Goal: Information Seeking & Learning: Learn about a topic

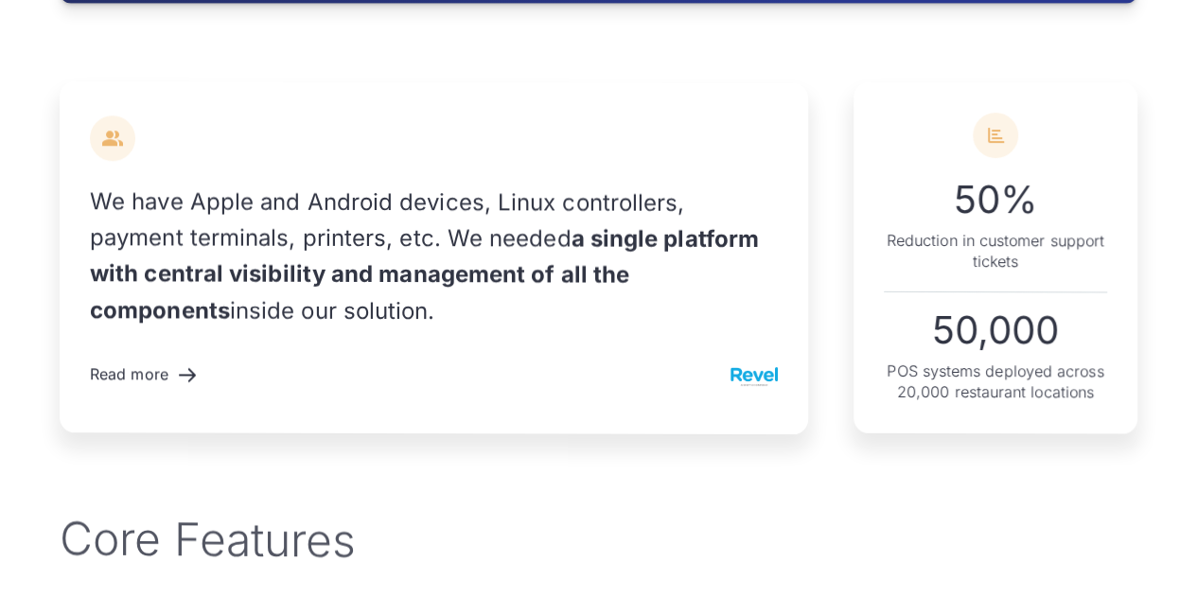
scroll to position [2218, 0]
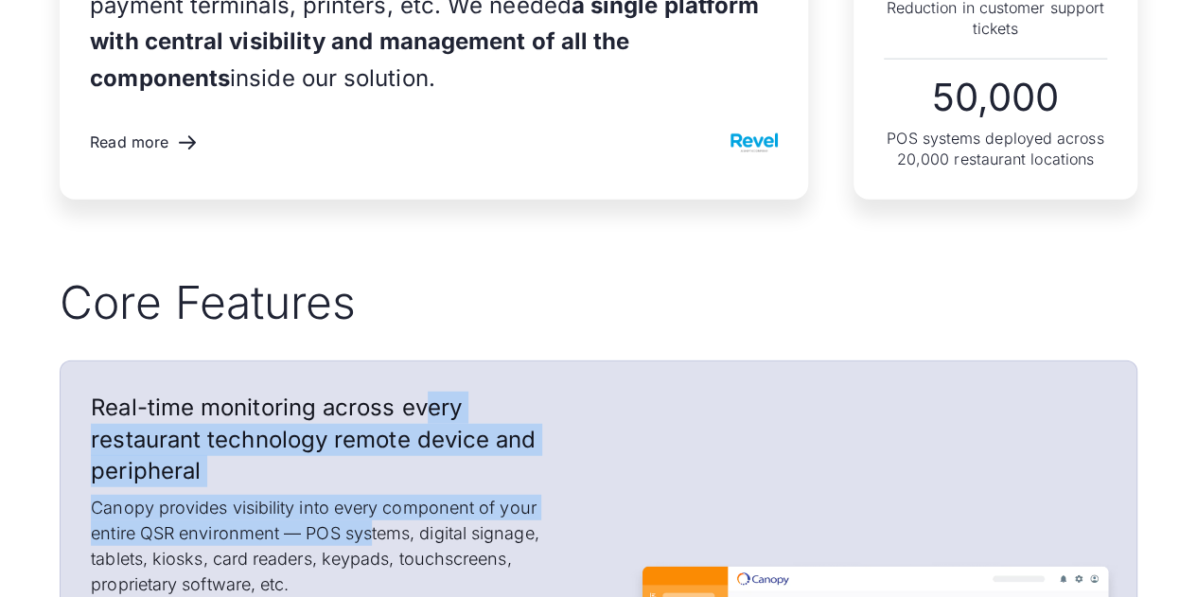
drag, startPoint x: 373, startPoint y: 525, endPoint x: 420, endPoint y: 389, distance: 144.3
click at [420, 389] on div "Real-time monitoring across every restaurant technology remote device and perip…" at bounding box center [322, 495] width 522 height 266
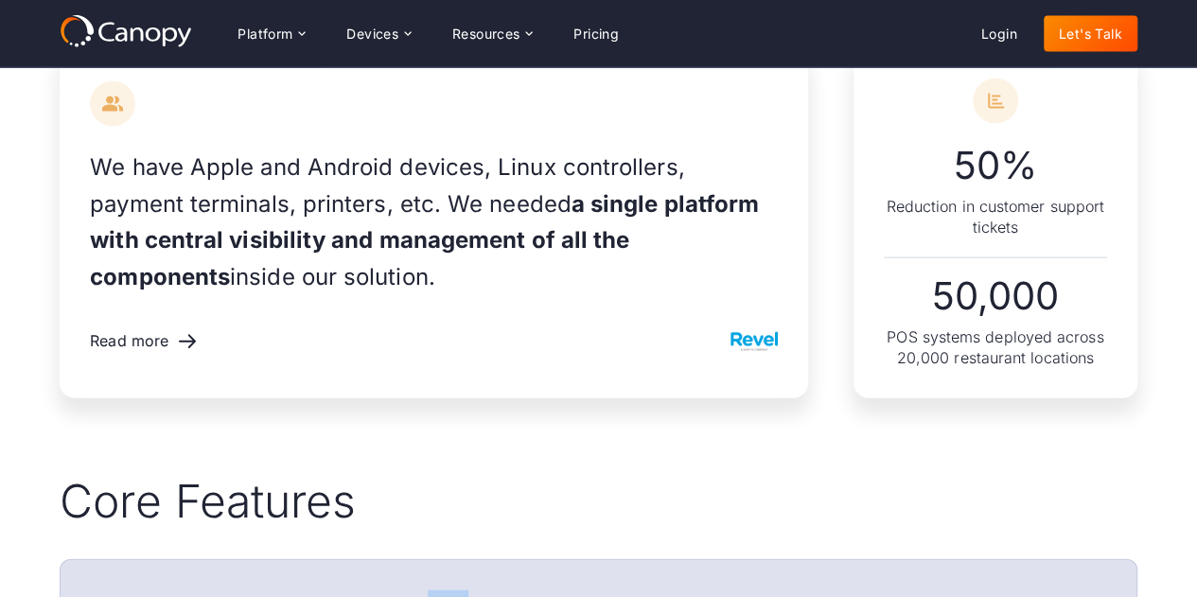
scroll to position [2018, 0]
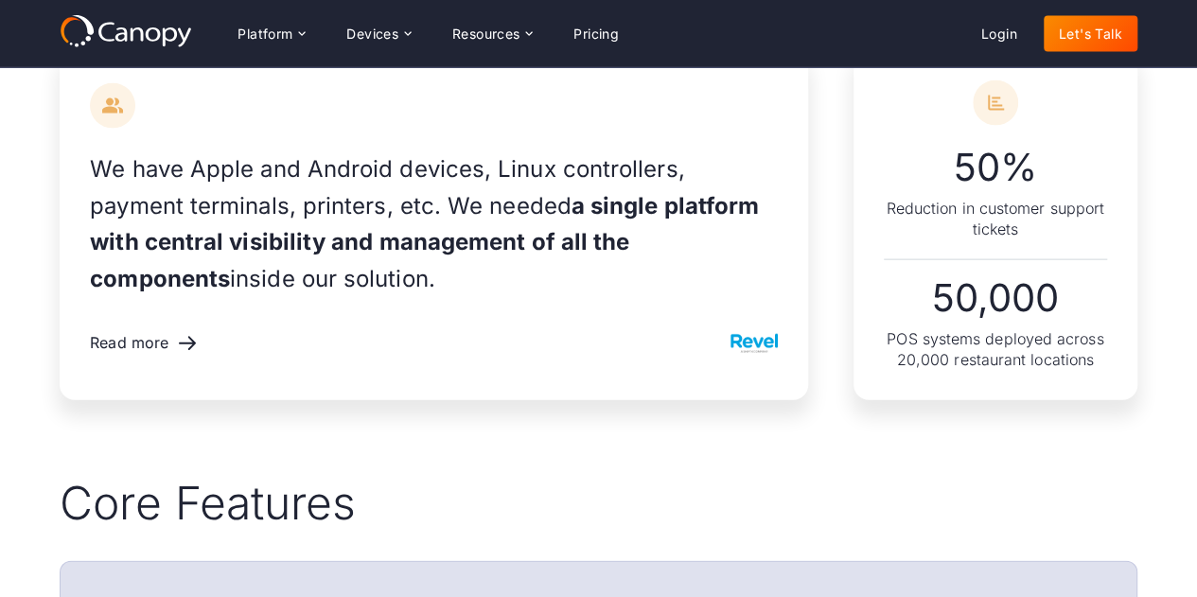
click at [340, 448] on div "We have Apple and Android devices, Linux controllers, payment terminals, printe…" at bounding box center [599, 225] width 1078 height 503
click at [254, 28] on div "Platform" at bounding box center [265, 33] width 55 height 13
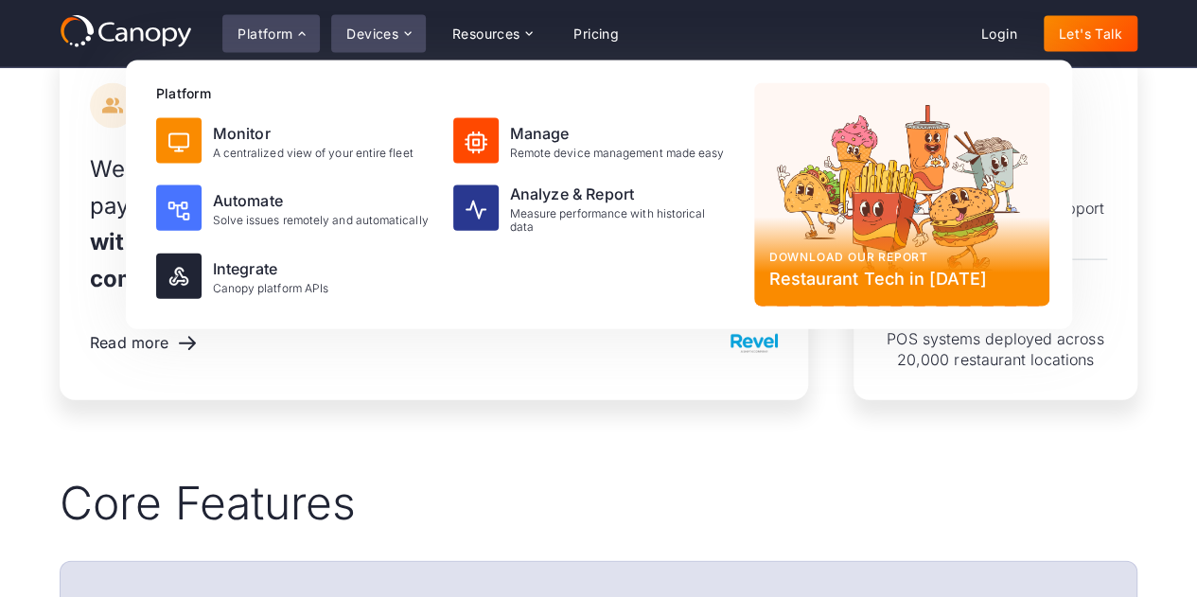
click at [371, 28] on div "Devices" at bounding box center [372, 33] width 52 height 13
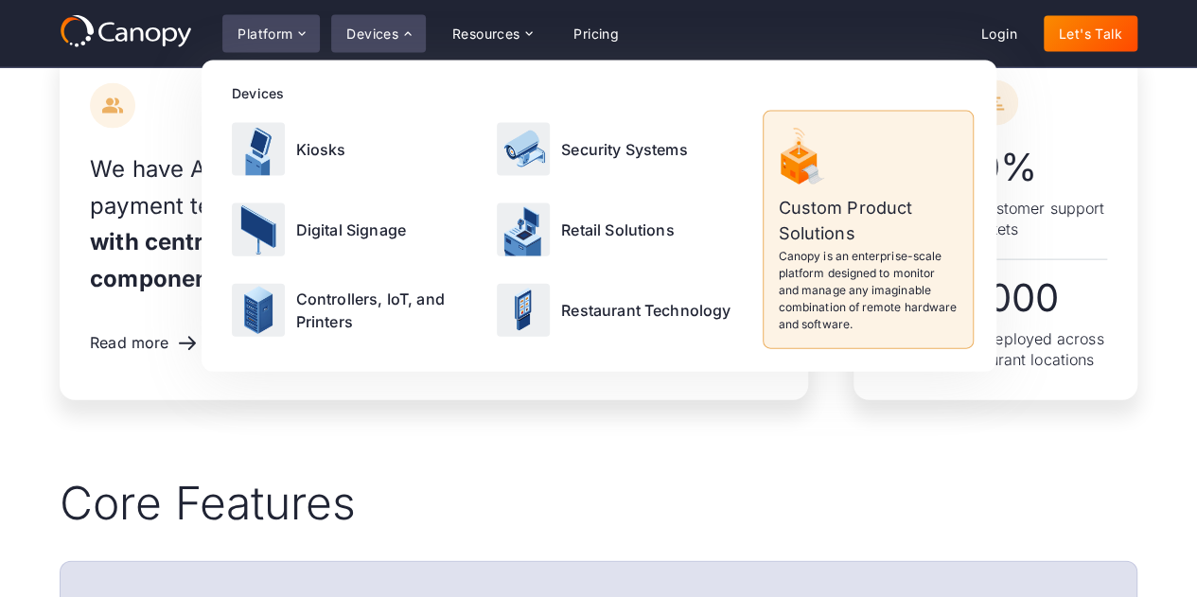
click at [268, 46] on div "Platform" at bounding box center [270, 34] width 97 height 38
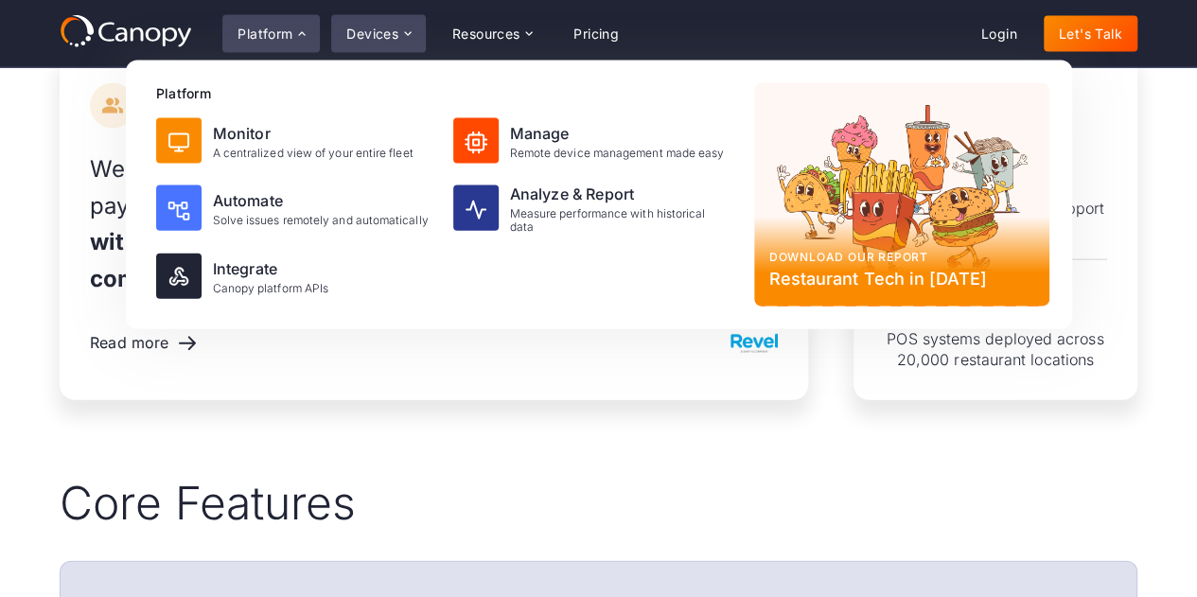
click at [392, 37] on div "Devices" at bounding box center [372, 33] width 52 height 13
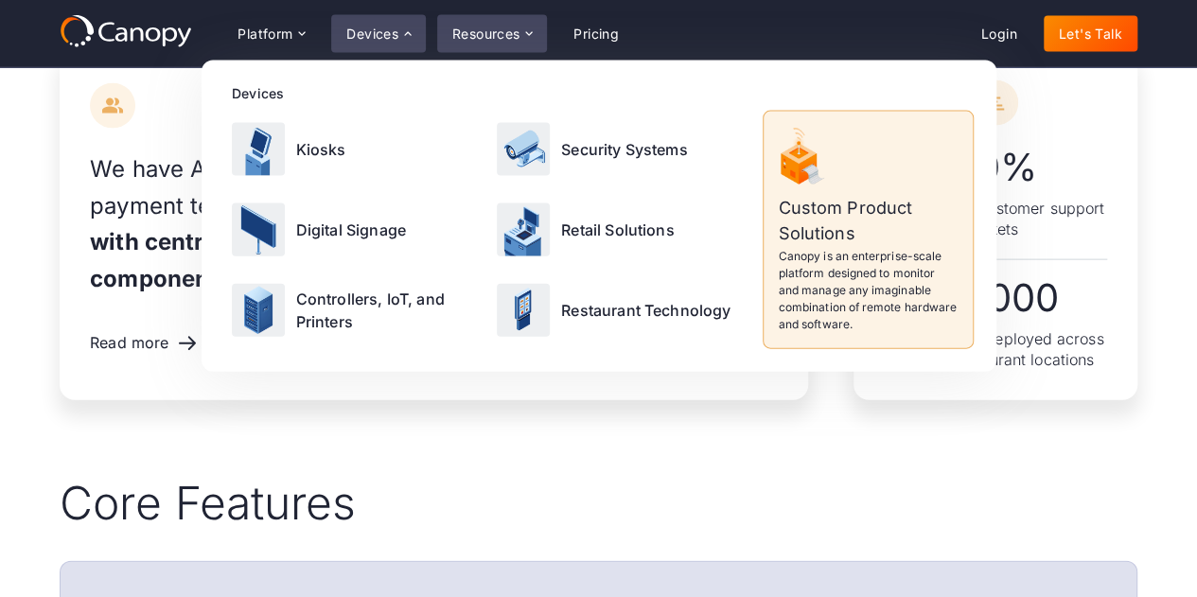
click at [483, 44] on div "Resources" at bounding box center [492, 34] width 110 height 38
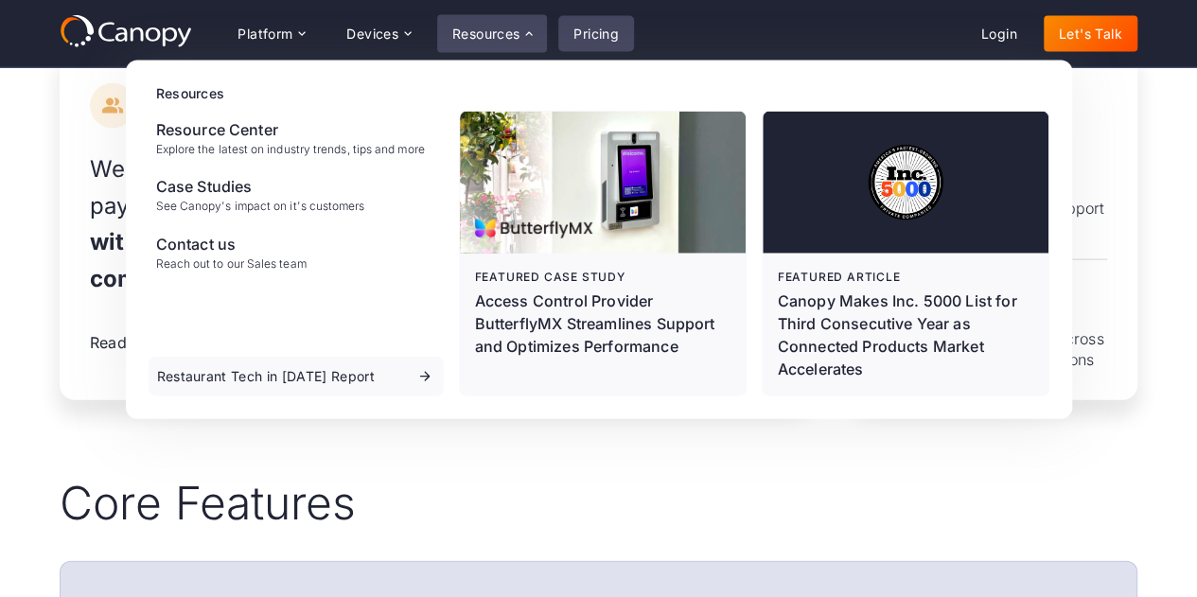
click at [611, 18] on link "Pricing" at bounding box center [596, 34] width 76 height 36
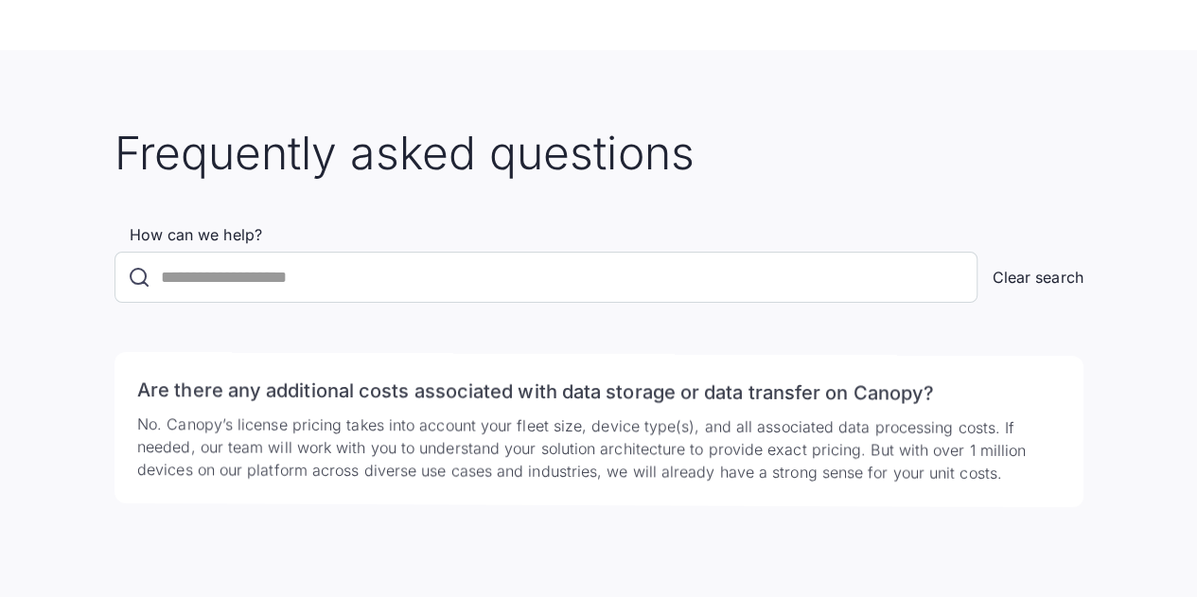
scroll to position [3423, 0]
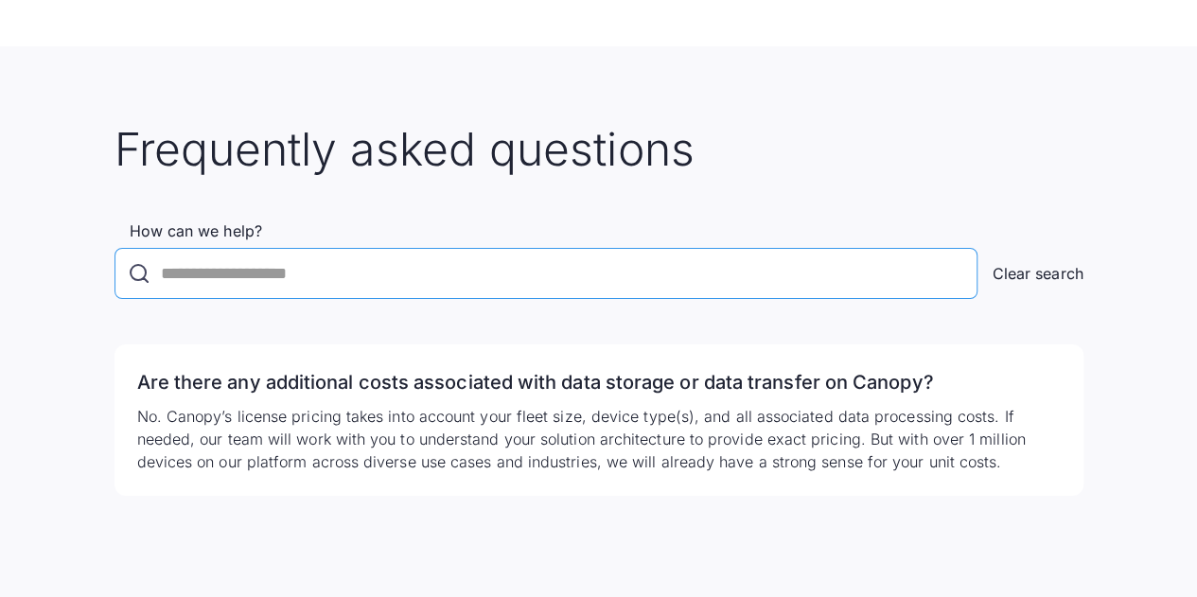
click at [185, 296] on input "How can we help?" at bounding box center [546, 273] width 863 height 51
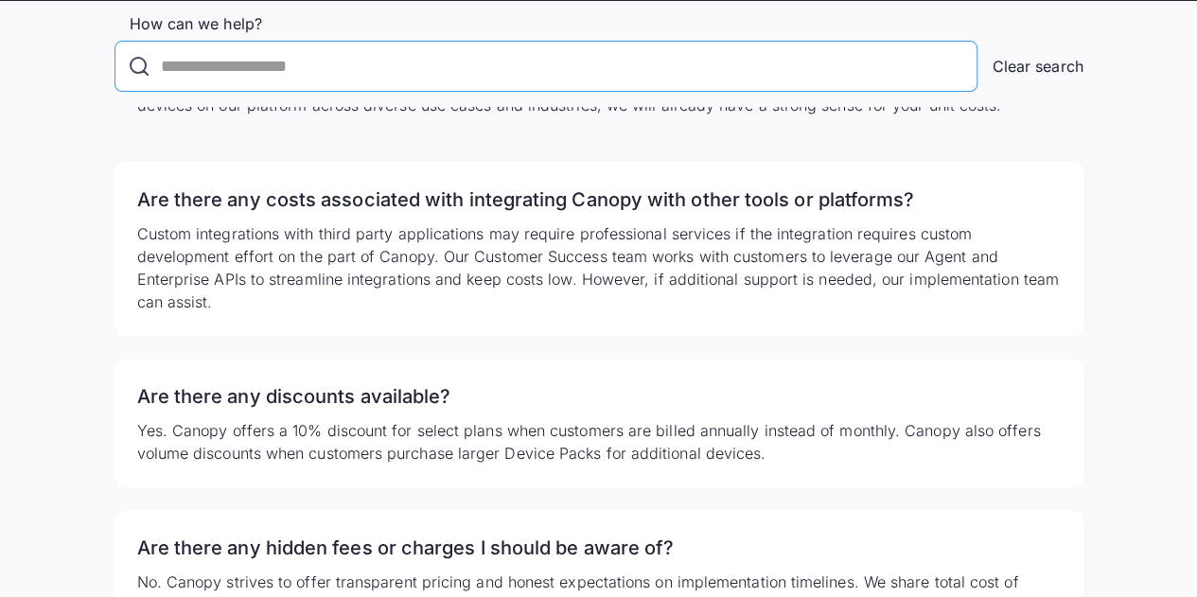
scroll to position [3783, 0]
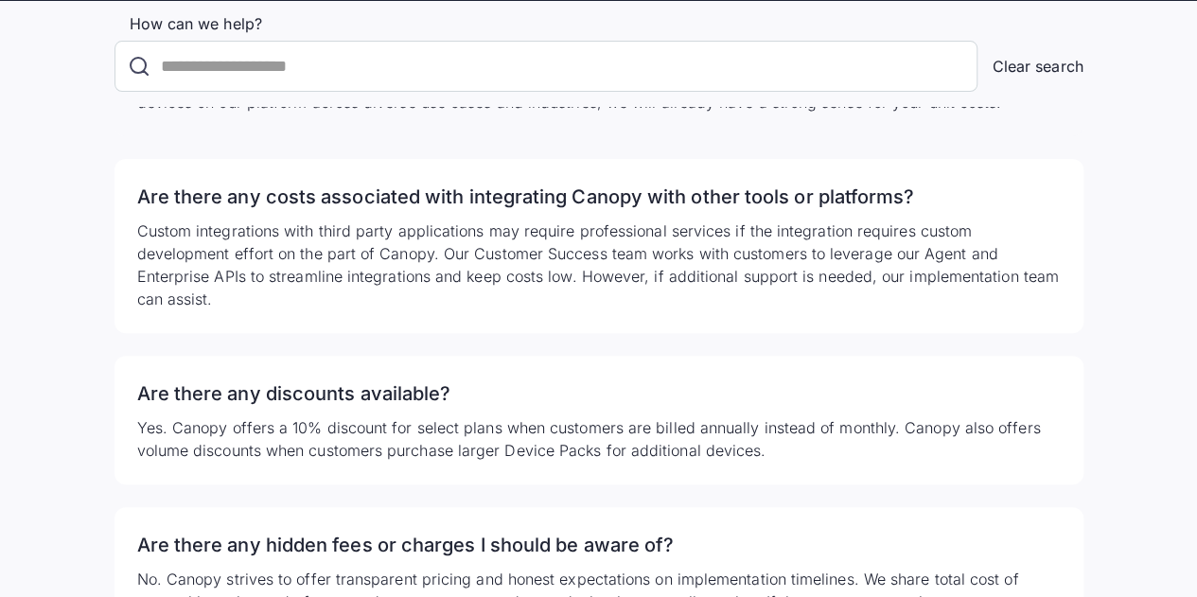
click at [630, 243] on div "Are there any costs associated with integrating Canopy with other tools or plat…" at bounding box center [599, 246] width 969 height 174
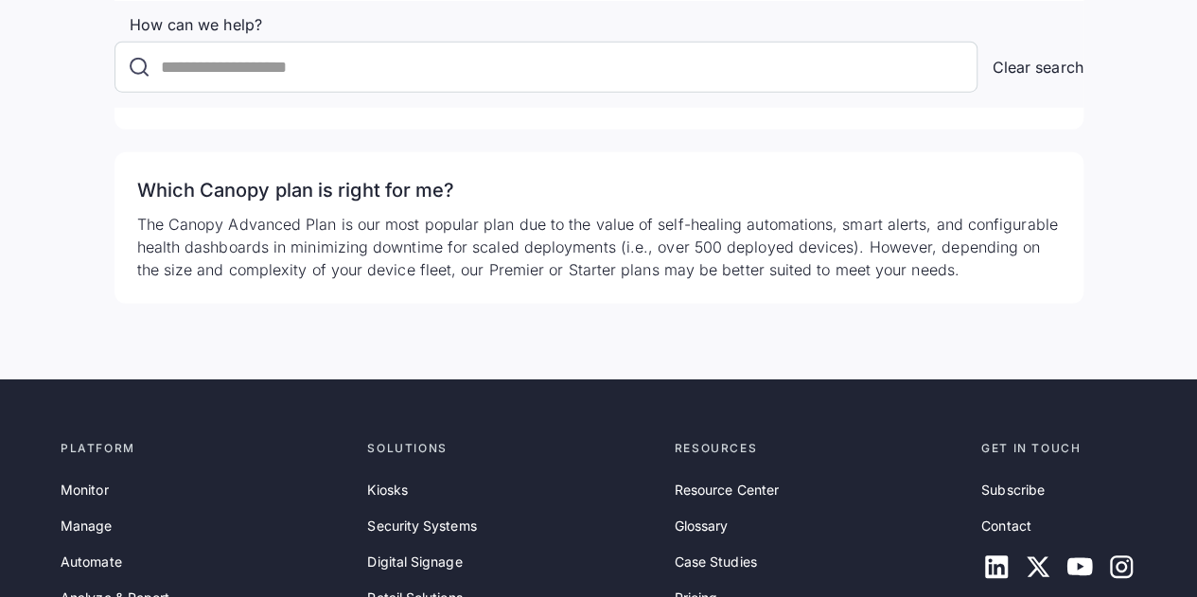
scroll to position [6081, 0]
